Goal: Check status: Check status

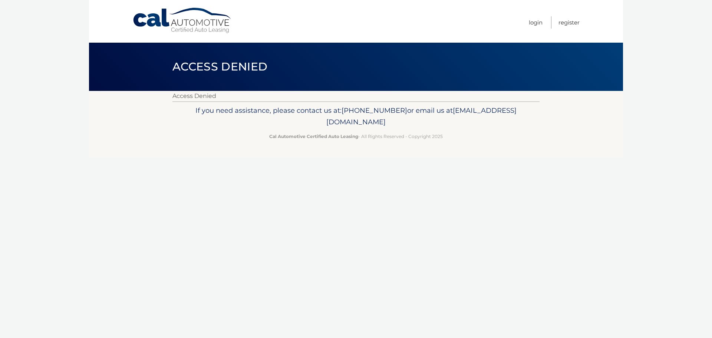
click at [198, 24] on link "Cal Automotive" at bounding box center [182, 20] width 100 height 26
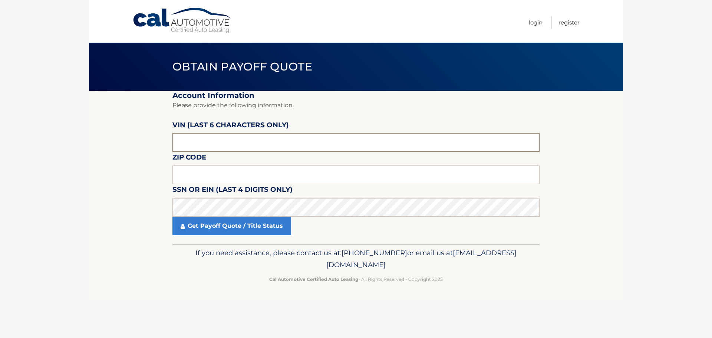
click at [270, 142] on input "text" at bounding box center [355, 142] width 367 height 19
paste input "223981"
type input "223981"
drag, startPoint x: 289, startPoint y: 179, endPoint x: 283, endPoint y: 179, distance: 6.3
click at [287, 179] on input "text" at bounding box center [355, 174] width 367 height 19
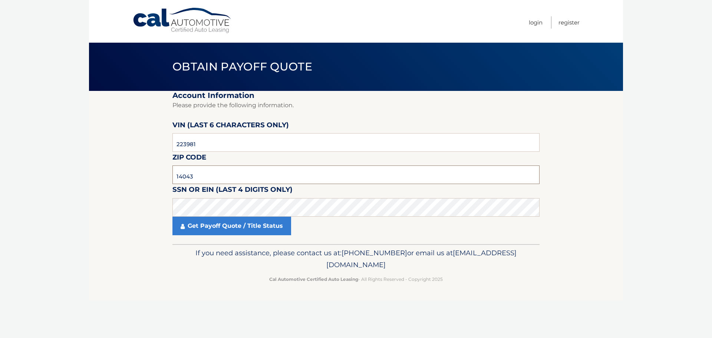
type input "14043"
click button "For Originating Dealer" at bounding box center [0, 0] width 0 height 0
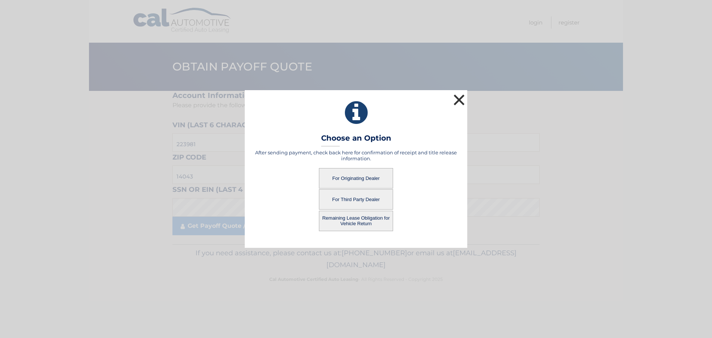
click at [459, 100] on button "×" at bounding box center [459, 99] width 15 height 15
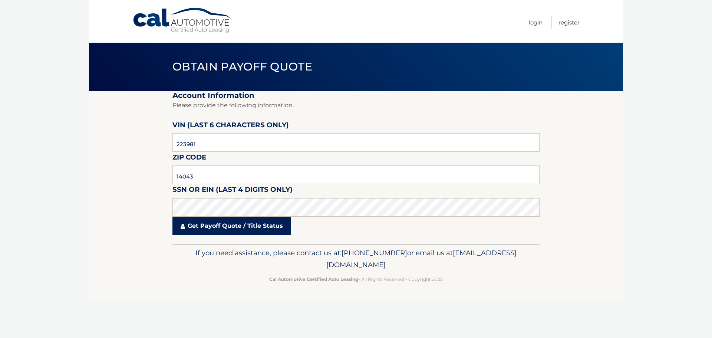
click at [266, 231] on link "Get Payoff Quote / Title Status" at bounding box center [231, 226] width 119 height 19
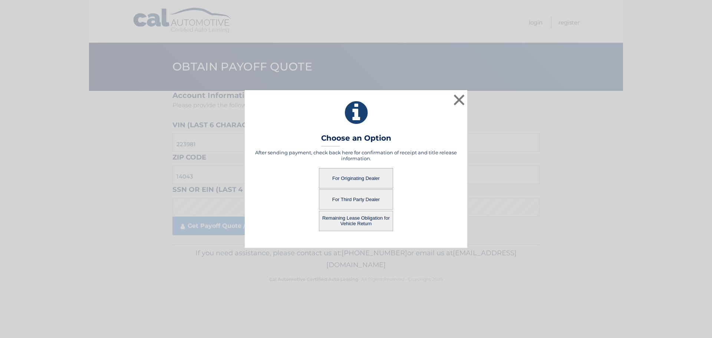
click at [355, 219] on button "Remaining Lease Obligation for Vehicle Return" at bounding box center [356, 221] width 74 height 20
click at [336, 217] on button "Remaining Lease Obligation for Vehicle Return" at bounding box center [356, 221] width 74 height 20
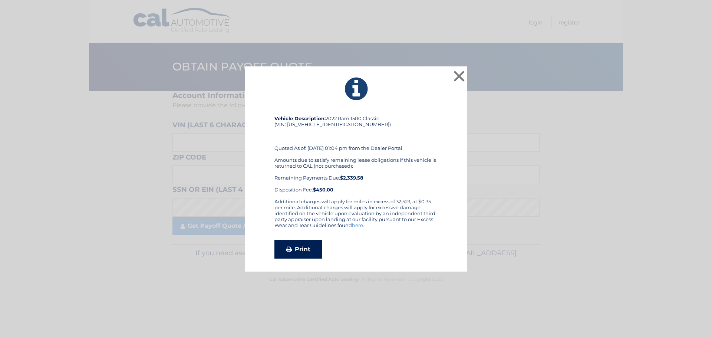
click at [310, 248] on link "Print" at bounding box center [297, 249] width 47 height 19
click at [451, 77] on icon at bounding box center [356, 89] width 204 height 27
click at [455, 78] on button "×" at bounding box center [459, 76] width 15 height 15
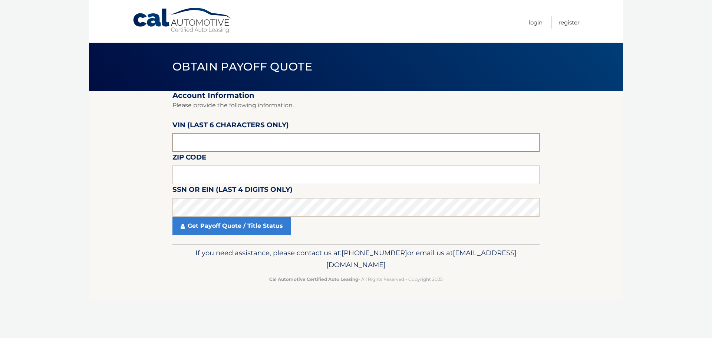
click at [236, 144] on input "text" at bounding box center [355, 142] width 367 height 19
paste input "223981"
type input "223981"
click at [227, 170] on input "text" at bounding box center [355, 174] width 367 height 19
type input "14043"
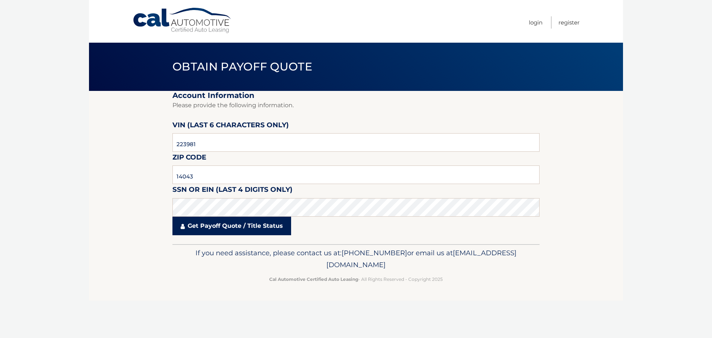
click at [256, 225] on link "Get Payoff Quote / Title Status" at bounding box center [231, 226] width 119 height 19
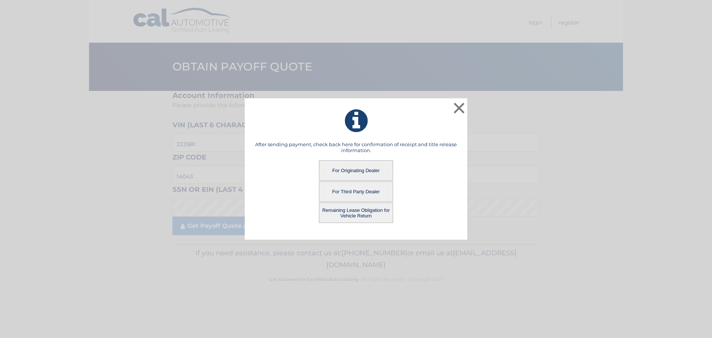
click at [357, 193] on button "For Third Party Dealer" at bounding box center [356, 191] width 74 height 20
click at [357, 192] on button "For Third Party Dealer" at bounding box center [356, 191] width 74 height 20
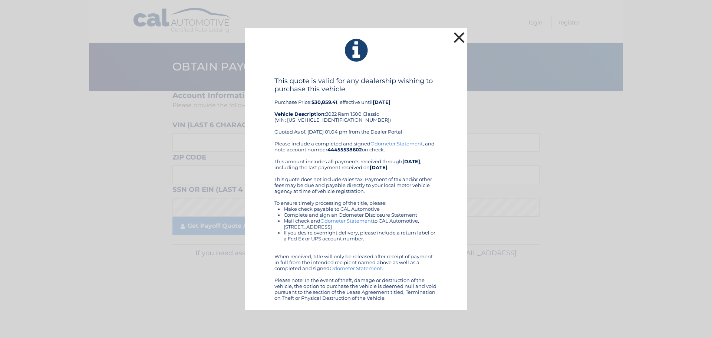
click at [461, 33] on button "×" at bounding box center [459, 37] width 15 height 15
